Goal: Transaction & Acquisition: Purchase product/service

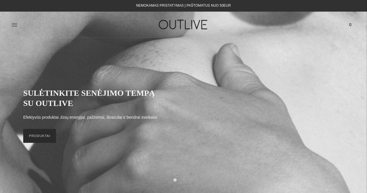
click at [41, 138] on link "PRODUKTAI" at bounding box center [39, 136] width 33 height 14
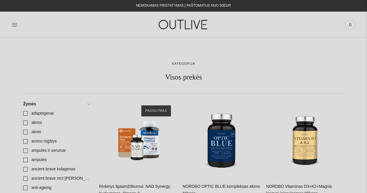
scroll to position [35, 0]
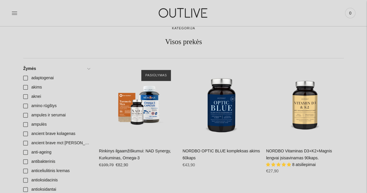
click at [305, 164] on span "8 atsiliepimai" at bounding box center [304, 164] width 24 height 5
click at [298, 163] on span "8 atsiliepimai" at bounding box center [304, 164] width 24 height 5
click at [290, 150] on link "NORDBO Vitaminas D3+K2+Magnis lengvai įsisavinamas 90kaps." at bounding box center [299, 155] width 66 height 12
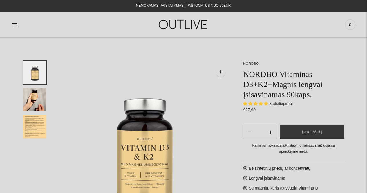
select select "**********"
click at [12, 26] on icon at bounding box center [15, 25] width 6 height 6
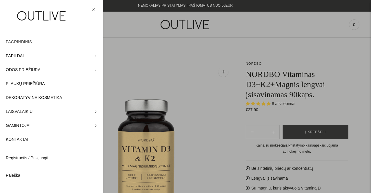
click at [18, 41] on span "PAGRINDINIS" at bounding box center [19, 42] width 26 height 7
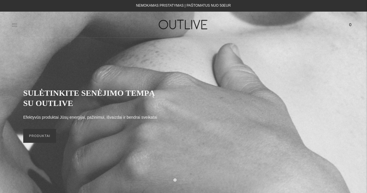
click at [15, 25] on icon at bounding box center [14, 24] width 5 height 3
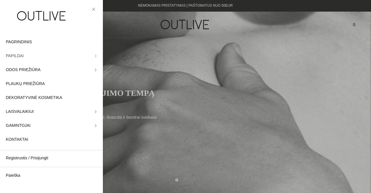
click at [17, 55] on span "PAPILDAI" at bounding box center [15, 56] width 18 height 7
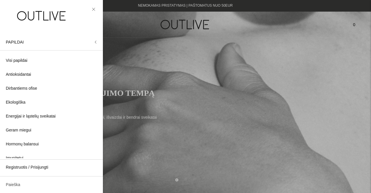
click at [17, 183] on link "Paieška" at bounding box center [51, 185] width 103 height 14
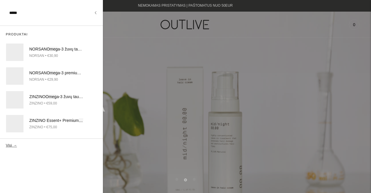
type input "*****"
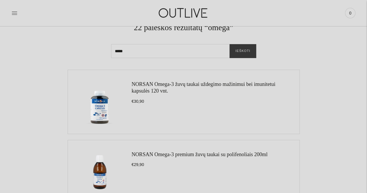
scroll to position [34, 0]
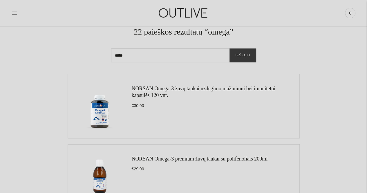
click at [145, 93] on link "NORSAN Omega-3 žuvų taukai uždegimo mažinimui bei imunitetui kapsulės 120 vnt." at bounding box center [204, 92] width 144 height 12
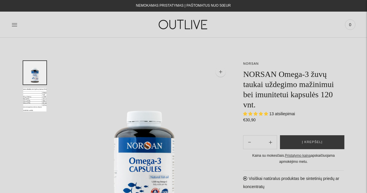
select select "**********"
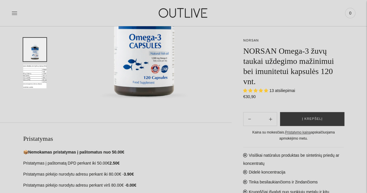
scroll to position [127, 0]
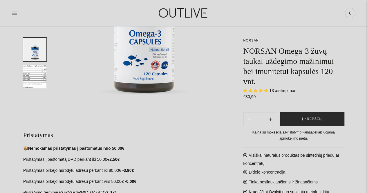
click at [306, 117] on span "Į krepšelį" at bounding box center [312, 119] width 21 height 6
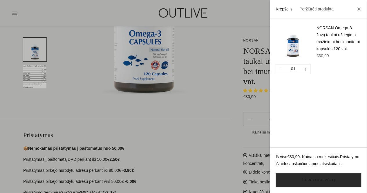
click at [316, 179] on link "Žiūrėti krepšelį" at bounding box center [319, 180] width 86 height 14
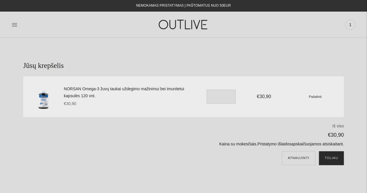
click at [326, 156] on button "Toliau" at bounding box center [331, 158] width 25 height 14
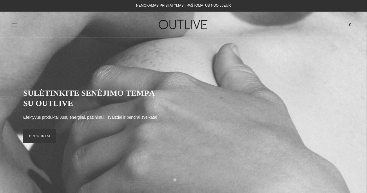
click at [13, 23] on icon at bounding box center [14, 24] width 5 height 3
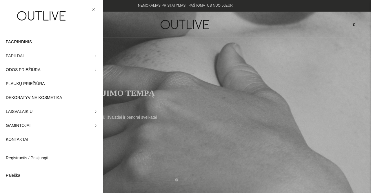
click at [17, 56] on span "PAPILDAI" at bounding box center [15, 56] width 18 height 7
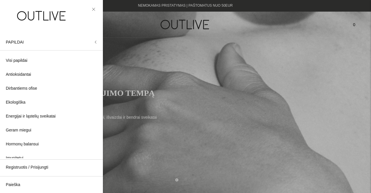
click at [367, 156] on div at bounding box center [185, 96] width 371 height 193
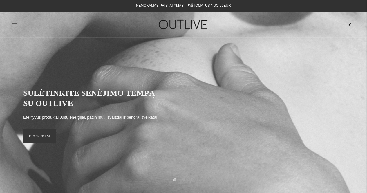
click at [16, 23] on icon at bounding box center [15, 25] width 6 height 6
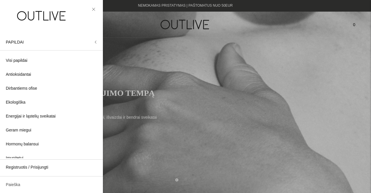
click at [17, 183] on link "Paieška" at bounding box center [51, 185] width 103 height 14
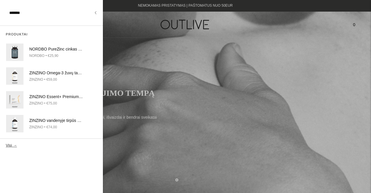
type input "*******"
